Goal: Information Seeking & Learning: Check status

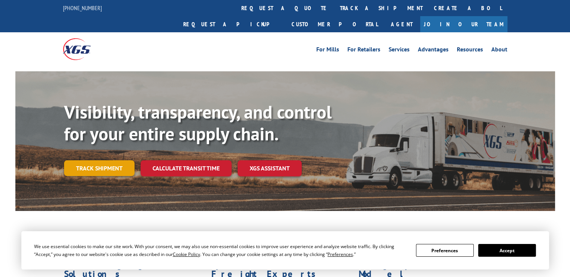
click at [101, 160] on link "Track shipment" at bounding box center [99, 168] width 70 height 16
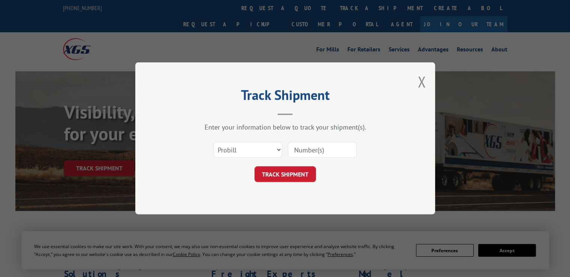
click at [338, 151] on input at bounding box center [322, 150] width 69 height 16
paste input "17207819"
type input "17207819"
click at [296, 176] on button "TRACK SHIPMENT" at bounding box center [284, 174] width 61 height 16
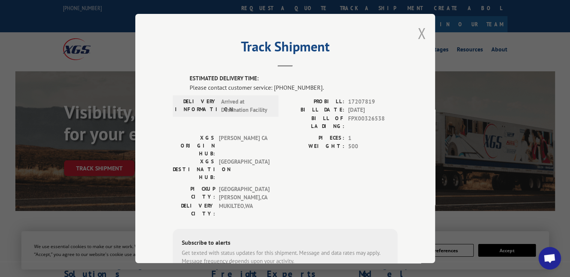
click at [418, 34] on button "Close modal" at bounding box center [421, 33] width 8 height 20
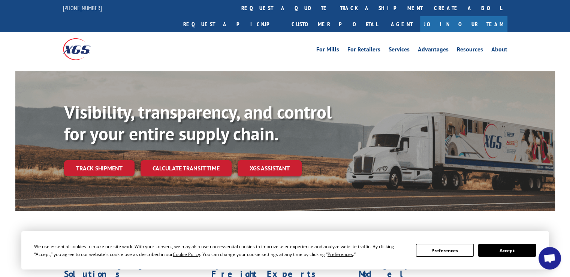
click at [111, 160] on link "Track shipment" at bounding box center [99, 168] width 70 height 16
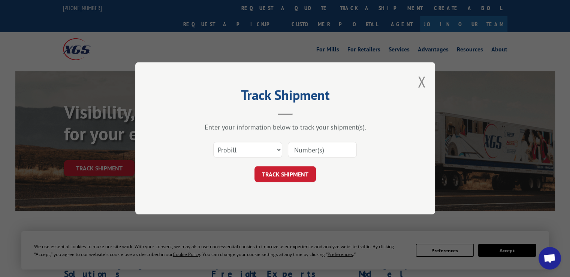
click at [327, 153] on input at bounding box center [322, 150] width 69 height 16
paste input "17207819"
type input "17207819"
click at [291, 174] on button "TRACK SHIPMENT" at bounding box center [284, 174] width 61 height 16
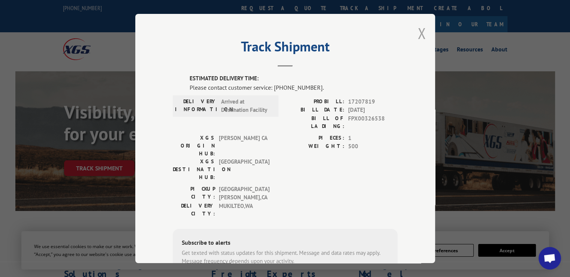
click at [417, 32] on button "Close modal" at bounding box center [421, 33] width 8 height 20
